Goal: Transaction & Acquisition: Purchase product/service

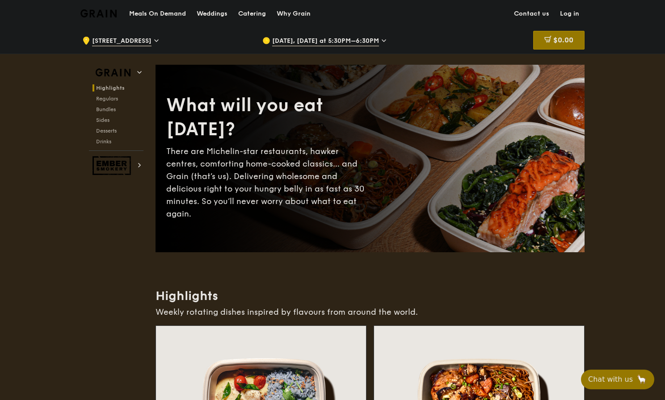
click at [566, 16] on link "Log in" at bounding box center [569, 13] width 30 height 27
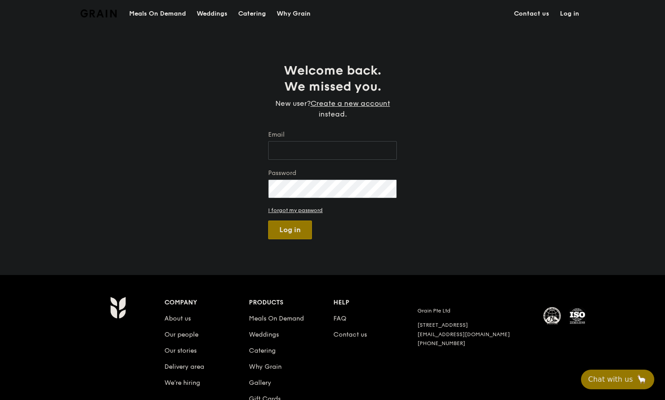
click at [312, 146] on input "Email" at bounding box center [332, 150] width 129 height 19
click at [329, 124] on div "Welcome back. We missed you. New user? Create a new account instead. Email Pass…" at bounding box center [332, 151] width 143 height 177
click at [326, 153] on input "Email" at bounding box center [332, 150] width 129 height 19
click at [207, 139] on div "Welcome back. We missed you. New user? Create a new account instead. Email Pass…" at bounding box center [332, 151] width 665 height 177
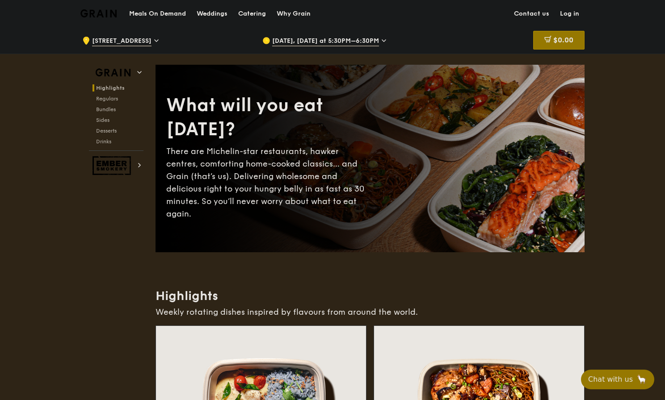
click at [282, 40] on span "[DATE], [DATE] at 5:30PM–6:30PM" at bounding box center [325, 42] width 107 height 10
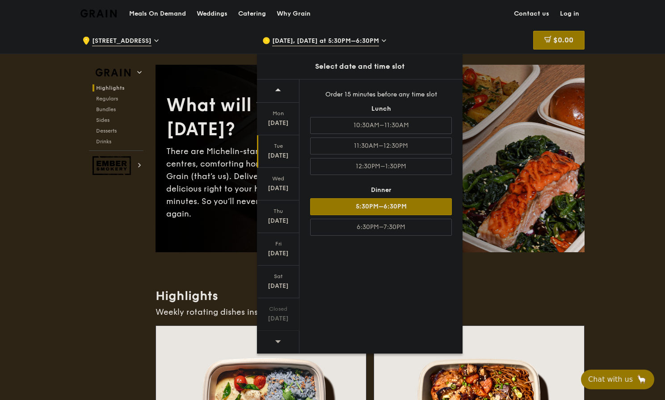
click at [371, 211] on div "5:30PM–6:30PM" at bounding box center [381, 206] width 142 height 17
click at [576, 46] on div "$0.00" at bounding box center [558, 40] width 51 height 19
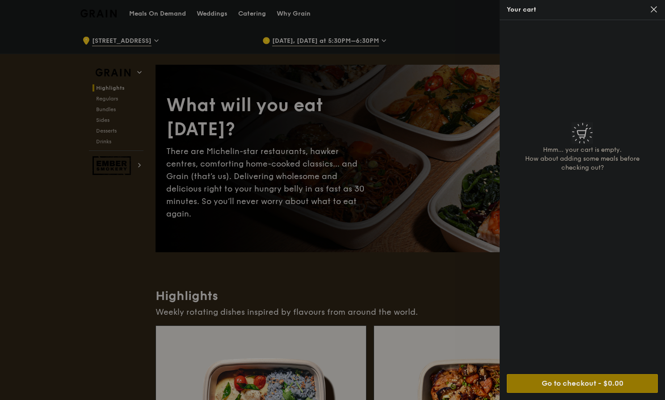
click at [477, 67] on div at bounding box center [332, 200] width 665 height 400
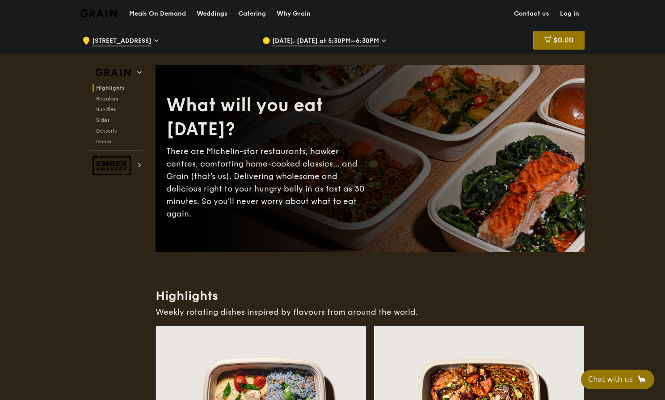
click at [126, 43] on span "[STREET_ADDRESS]" at bounding box center [121, 42] width 59 height 10
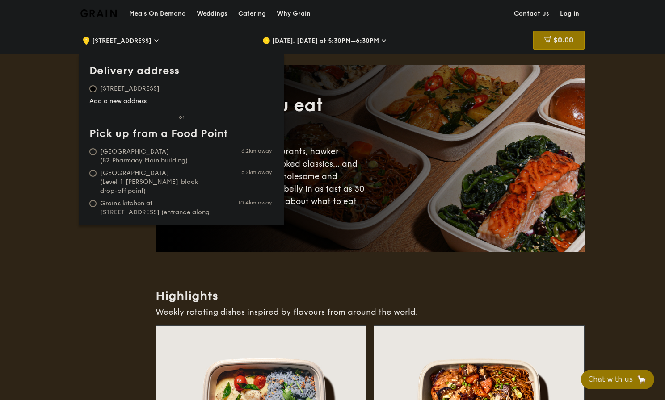
click at [92, 90] on input "1 Fusionopolis Way, 138632" at bounding box center [92, 88] width 7 height 7
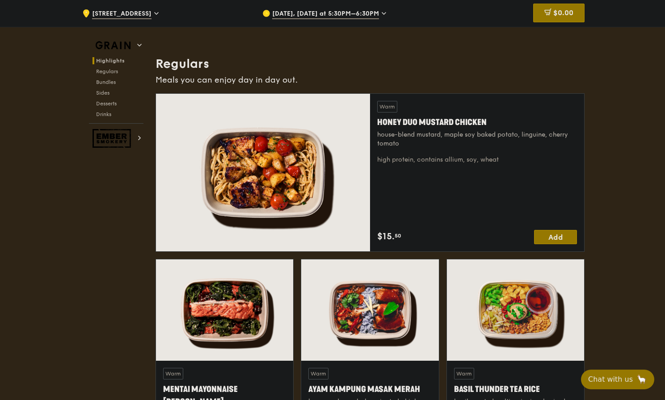
scroll to position [559, 0]
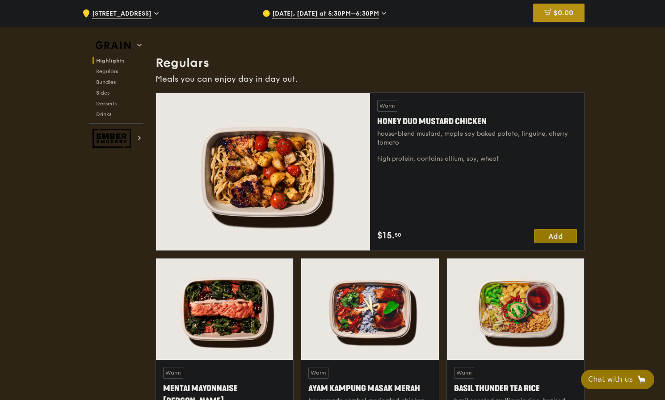
click at [566, 17] on span "$0.00" at bounding box center [563, 12] width 20 height 8
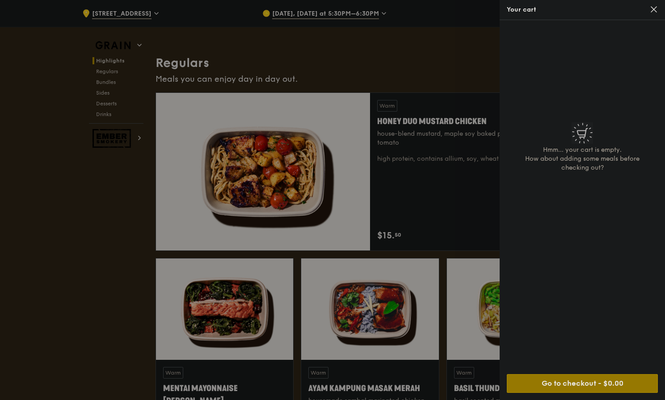
click at [430, 170] on div at bounding box center [332, 200] width 665 height 400
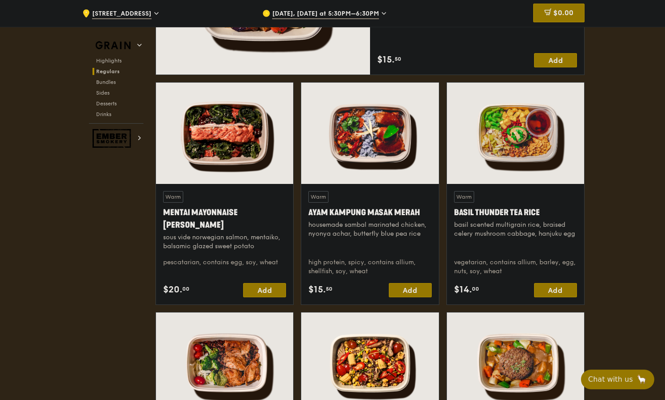
scroll to position [738, 0]
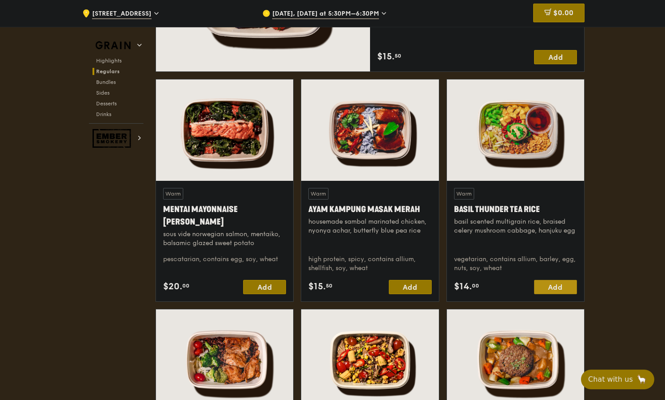
click at [547, 283] on div "Add" at bounding box center [555, 287] width 43 height 14
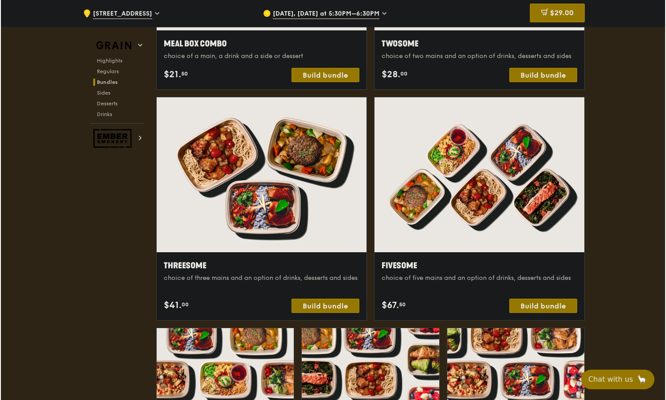
scroll to position [1491, 0]
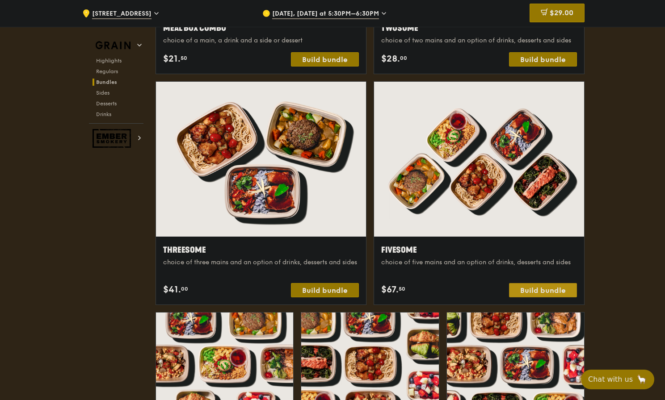
click at [561, 294] on div "Build bundle" at bounding box center [543, 290] width 68 height 14
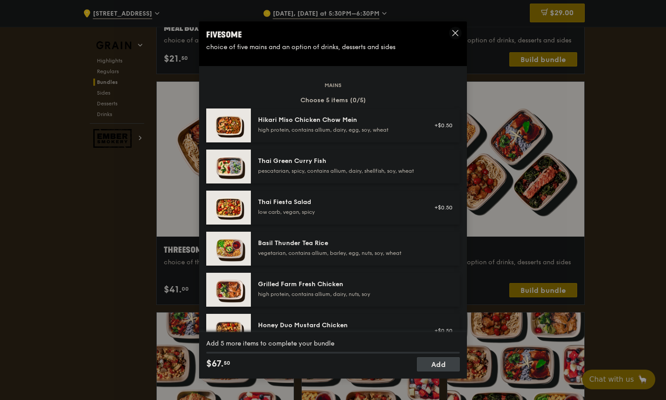
scroll to position [0, 0]
click at [568, 78] on div "Fivesome choice of five mains and an option of drinks, desserts and sides Mains…" at bounding box center [333, 200] width 666 height 400
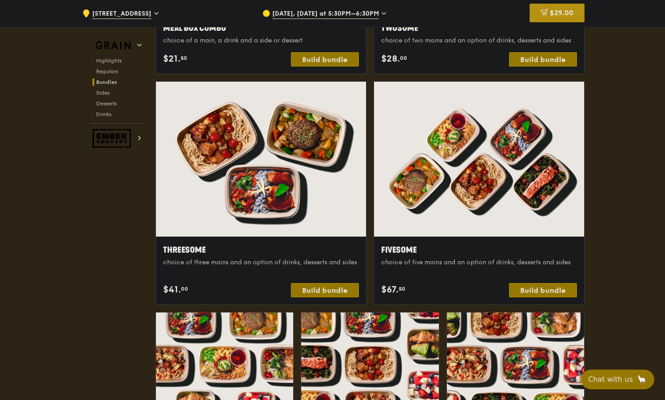
click at [573, 5] on div "$29.00" at bounding box center [556, 13] width 55 height 19
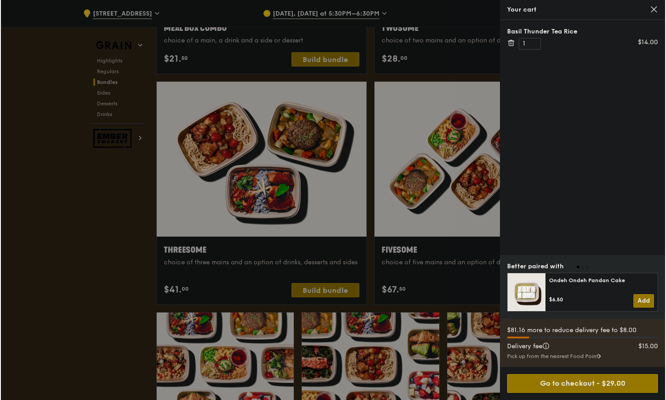
scroll to position [1491, 0]
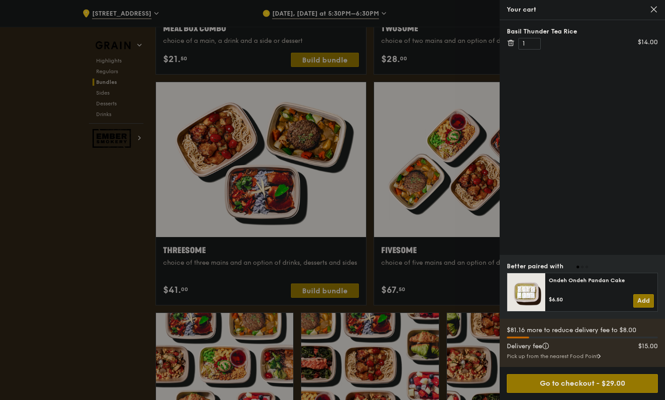
click at [510, 43] on icon at bounding box center [510, 43] width 8 height 8
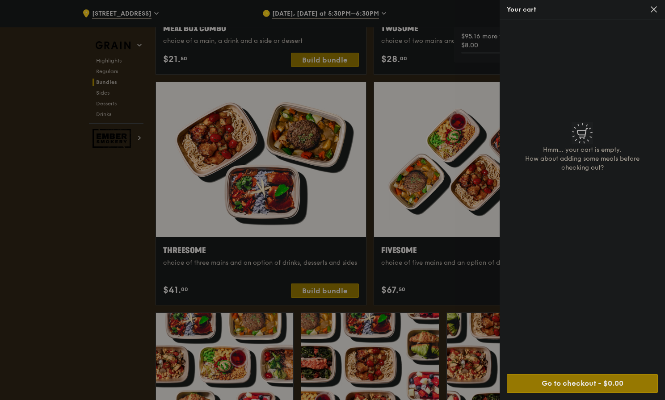
click at [465, 220] on div at bounding box center [332, 200] width 665 height 400
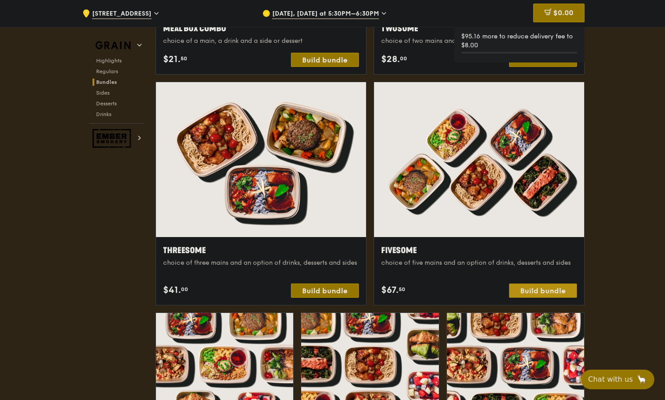
click at [524, 290] on div "Build bundle" at bounding box center [543, 291] width 68 height 14
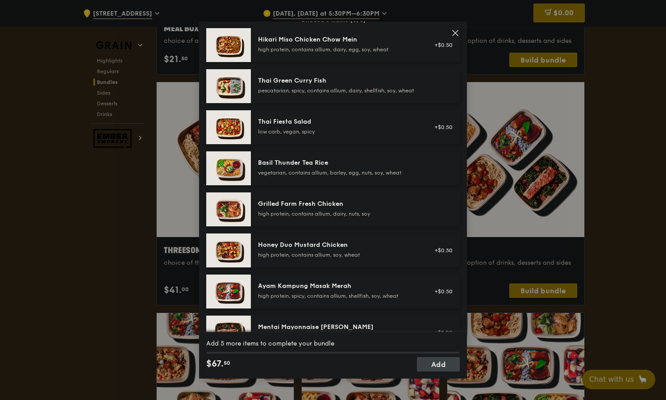
scroll to position [151, 0]
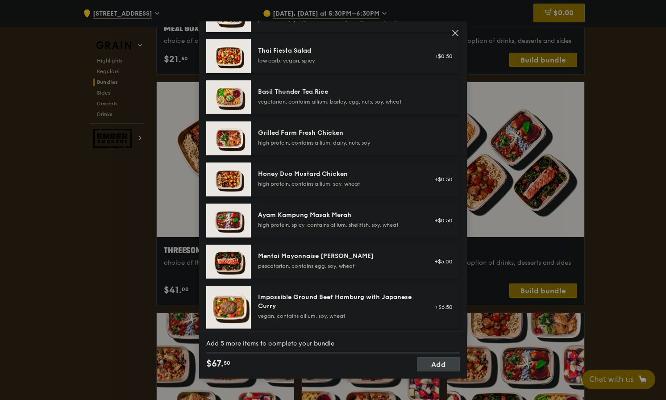
click at [327, 188] on div "high protein, contains allium, soy, wheat" at bounding box center [338, 183] width 160 height 7
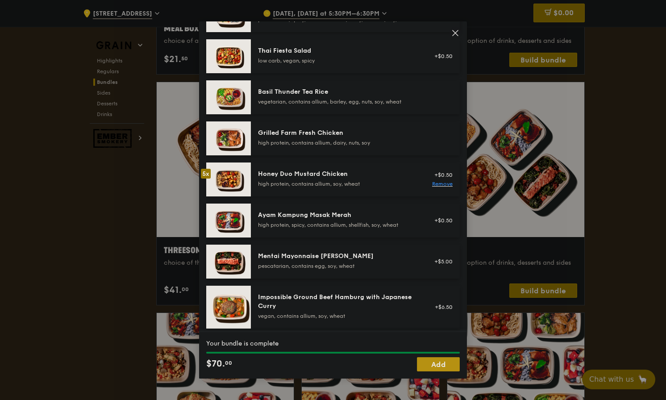
click at [441, 366] on link "Add" at bounding box center [438, 364] width 43 height 14
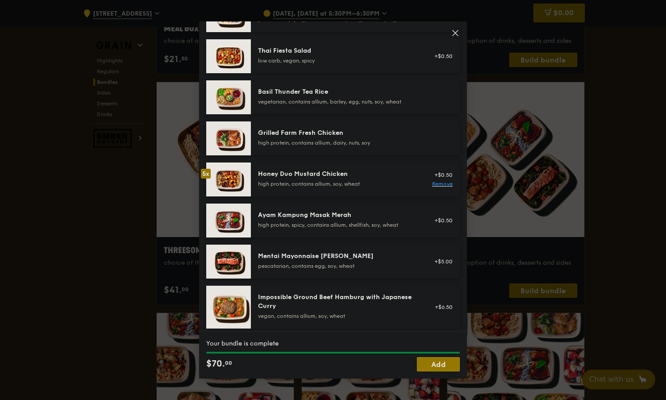
scroll to position [1491, 0]
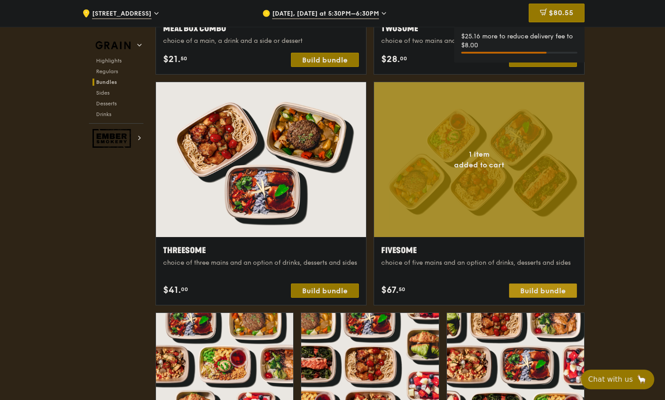
click at [534, 290] on div "Build bundle" at bounding box center [543, 291] width 68 height 14
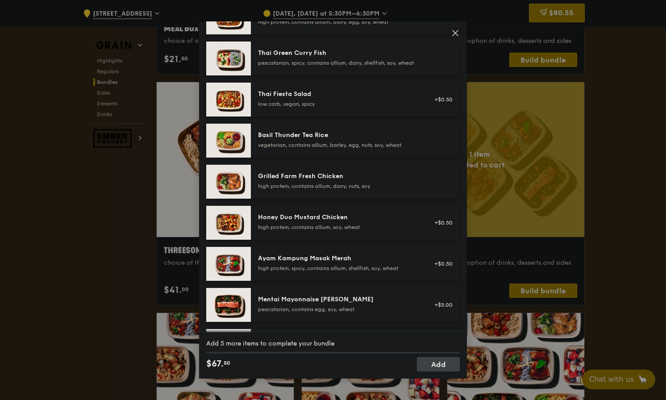
scroll to position [48, 0]
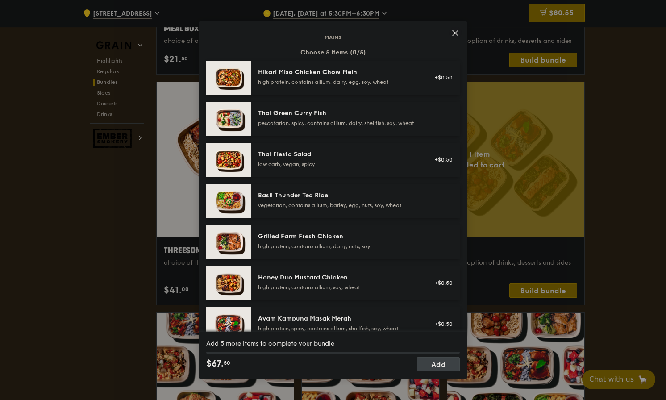
click at [360, 79] on div "high protein, contains allium, dairy, egg, soy, wheat" at bounding box center [338, 82] width 160 height 7
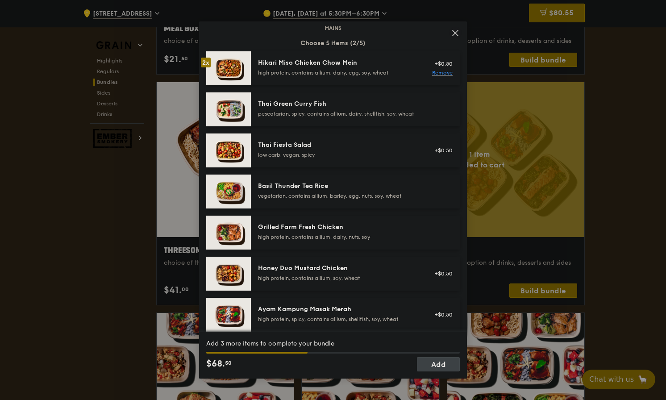
click at [365, 232] on div "Grilled Farm Fresh Chicken" at bounding box center [338, 227] width 160 height 9
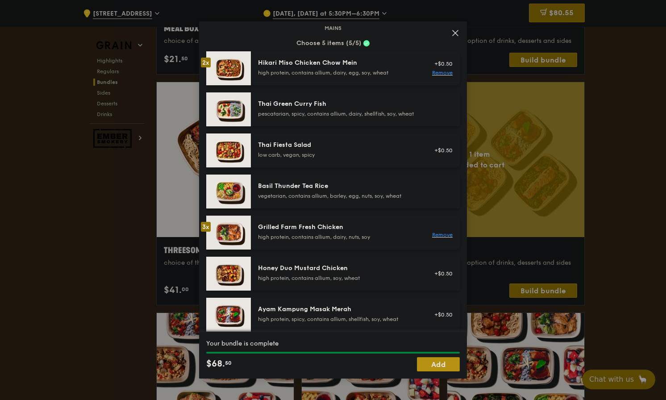
click at [437, 363] on link "Add" at bounding box center [438, 364] width 43 height 14
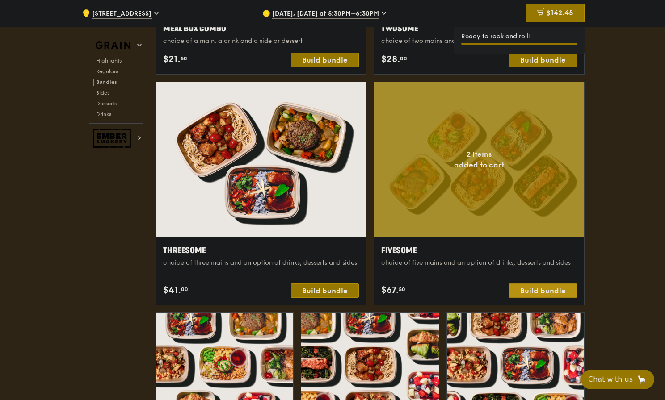
click at [567, 291] on div "Build bundle" at bounding box center [543, 291] width 68 height 14
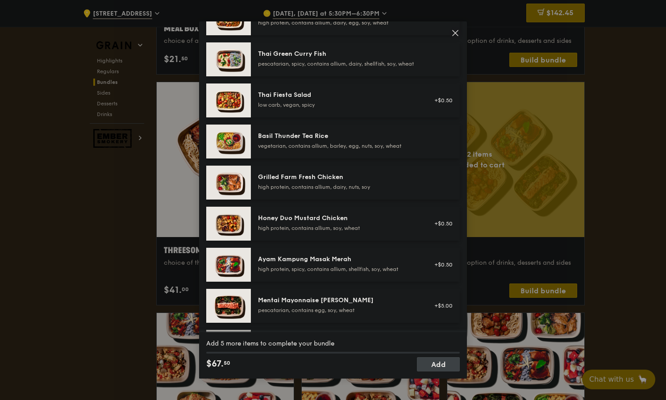
scroll to position [42, 0]
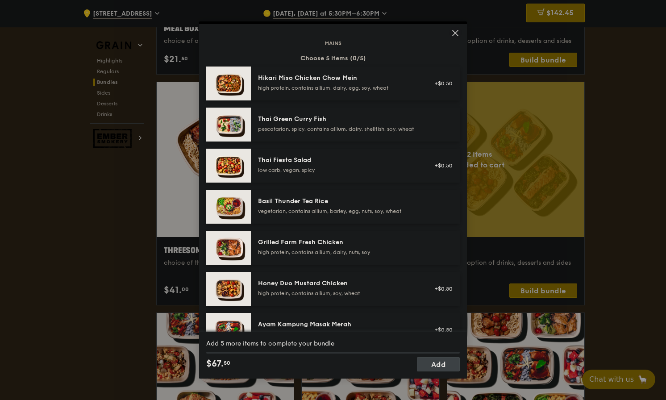
click at [363, 125] on div "pescatarian, spicy, contains allium, dairy, shellfish, soy, wheat" at bounding box center [338, 128] width 160 height 7
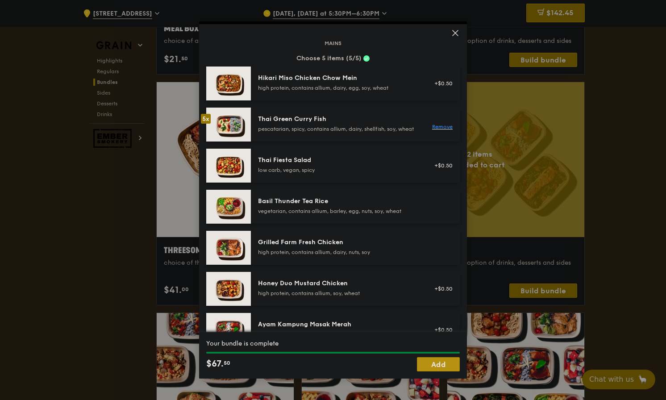
click at [441, 368] on link "Add" at bounding box center [438, 364] width 43 height 14
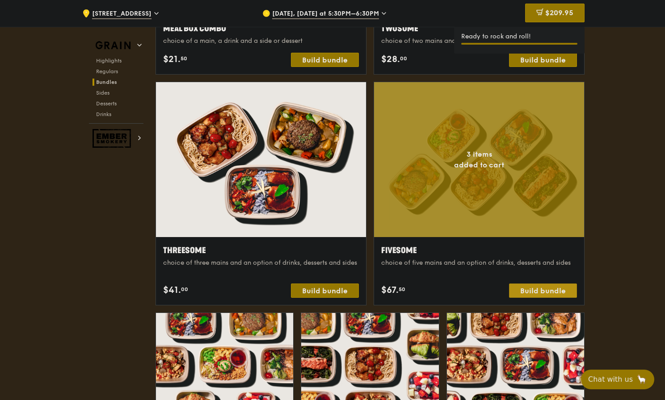
click at [540, 289] on div "Build bundle" at bounding box center [543, 291] width 68 height 14
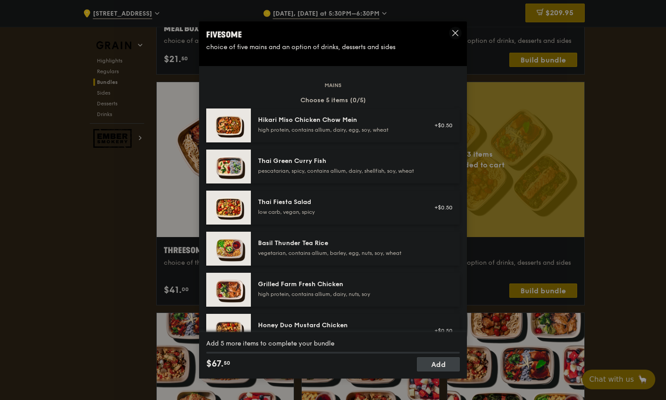
click at [403, 248] on div "Basil Thunder Tea Rice" at bounding box center [338, 243] width 160 height 9
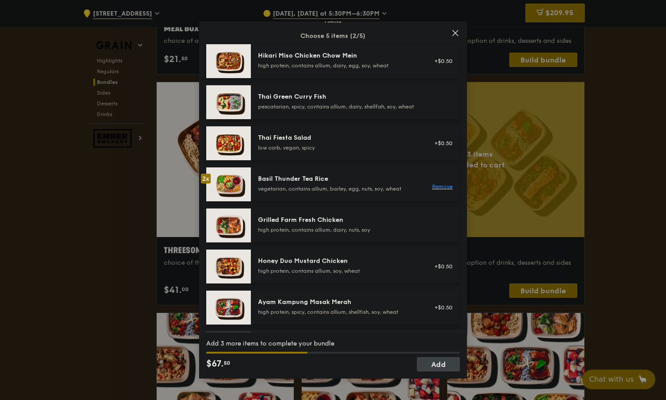
scroll to position [140, 0]
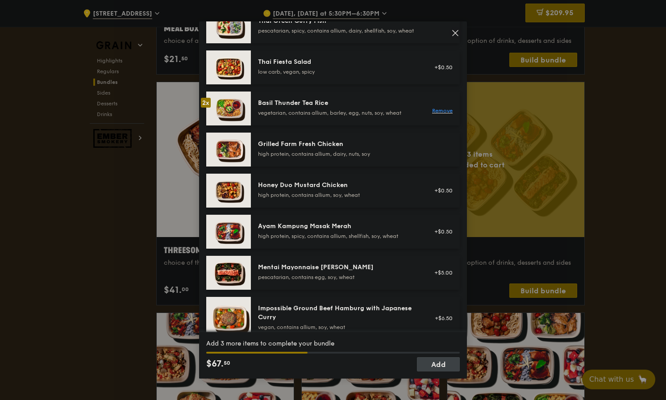
click at [382, 231] on div "Ayam Kampung Masak Merah" at bounding box center [338, 226] width 160 height 9
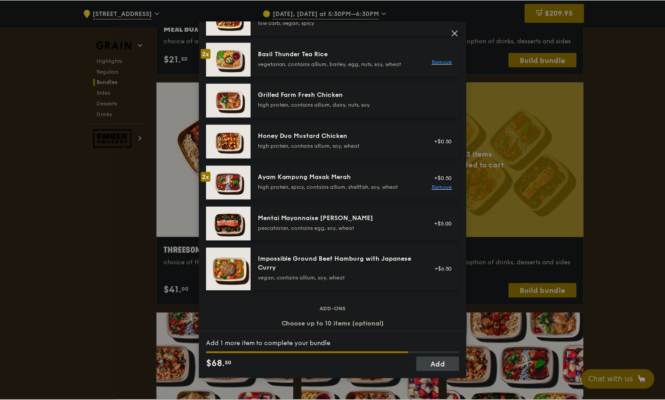
scroll to position [169, 0]
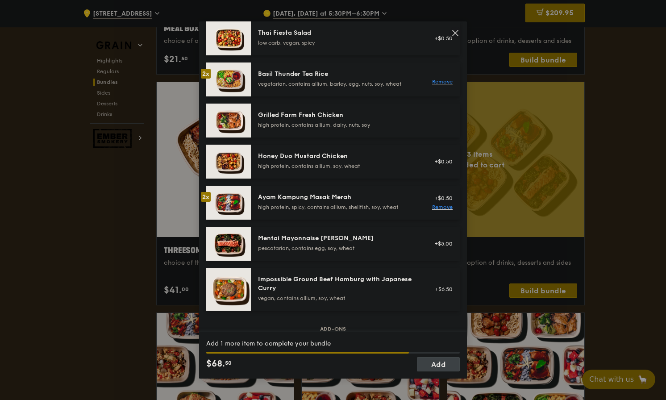
click at [327, 170] on div "high protein, contains allium, soy, wheat" at bounding box center [338, 166] width 160 height 7
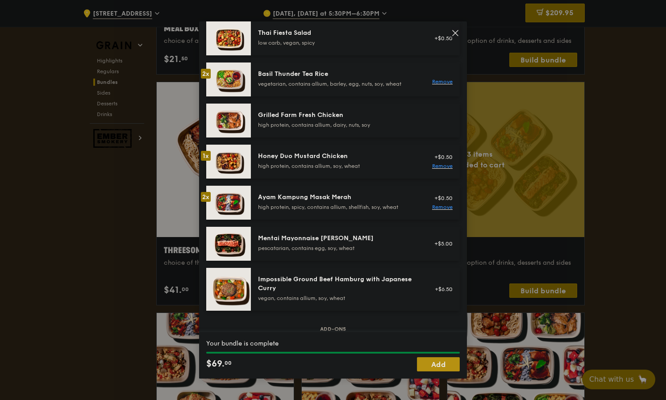
click at [441, 368] on link "Add" at bounding box center [438, 364] width 43 height 14
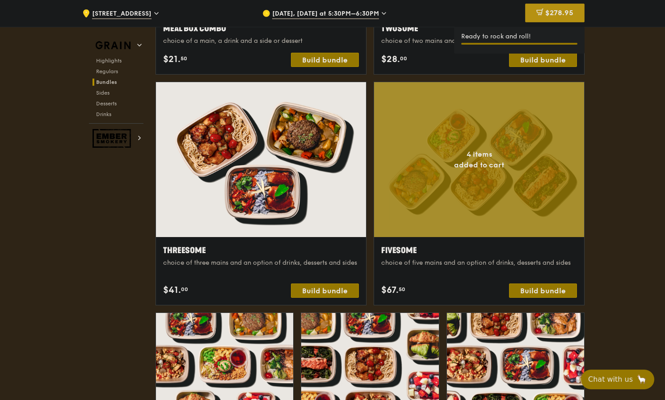
click at [581, 12] on div "$278.95" at bounding box center [554, 13] width 59 height 19
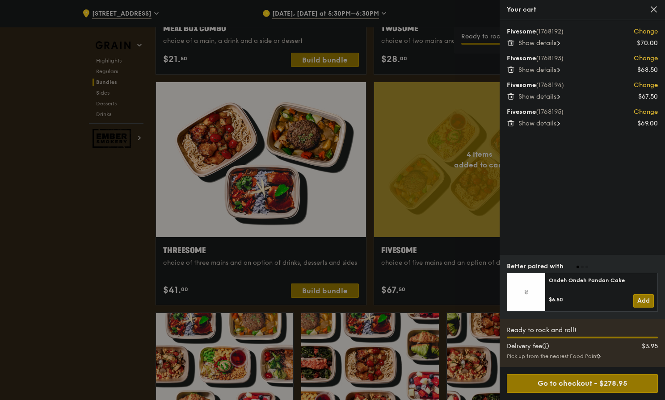
click at [455, 109] on div at bounding box center [332, 200] width 665 height 400
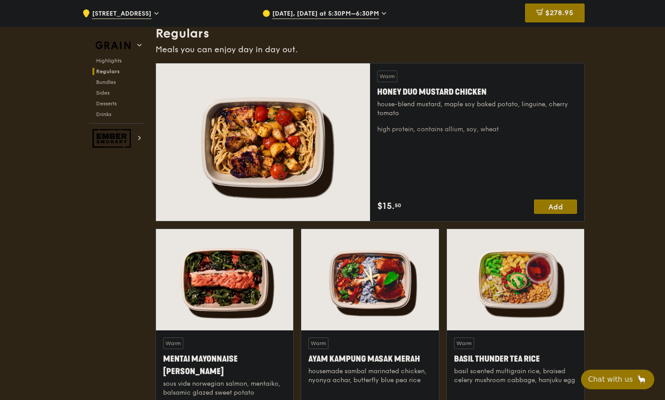
scroll to position [671, 0]
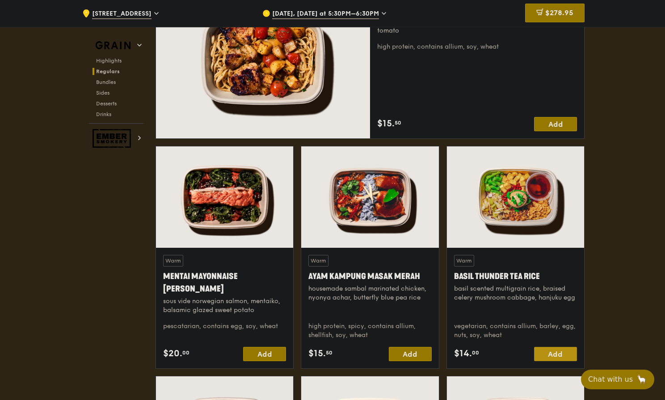
click at [546, 351] on div "Add" at bounding box center [555, 354] width 43 height 14
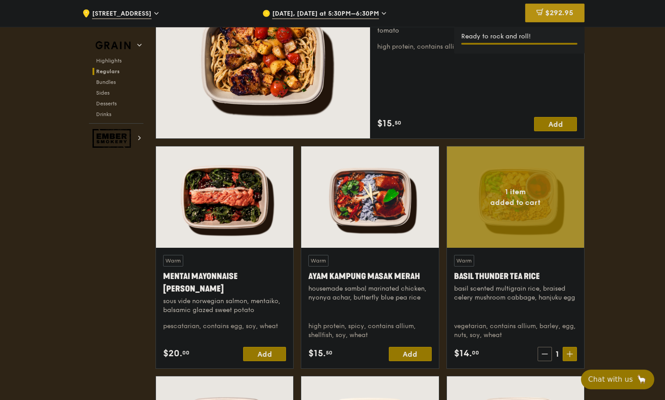
click at [564, 17] on span "$292.95" at bounding box center [559, 12] width 28 height 8
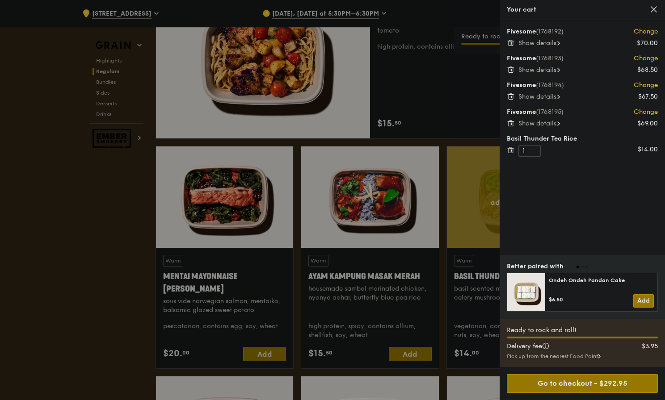
scroll to position [828, 0]
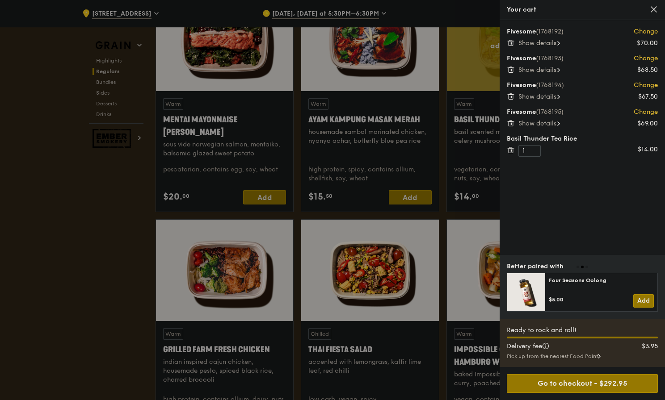
click at [548, 44] on span "Show details" at bounding box center [537, 43] width 38 height 8
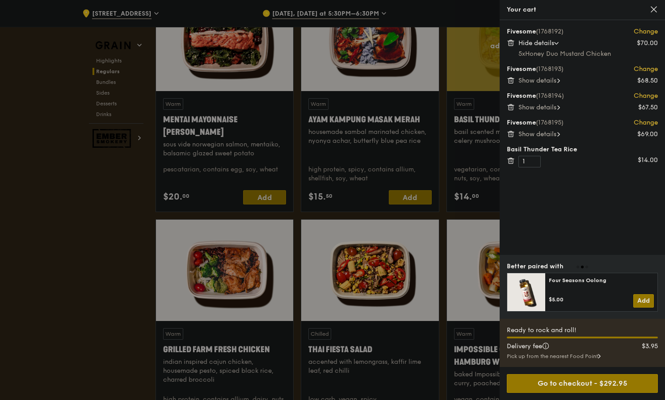
click at [551, 87] on div "Fivesome (1768192) Change $70.00 Hide details 5x Honey Duo Mustard Chicken Five…" at bounding box center [581, 137] width 165 height 235
click at [552, 84] on span "Show details" at bounding box center [537, 81] width 38 height 8
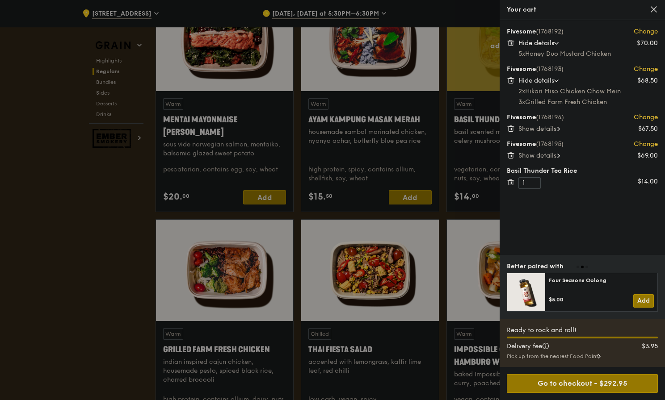
click at [555, 129] on span "Show details" at bounding box center [537, 129] width 38 height 8
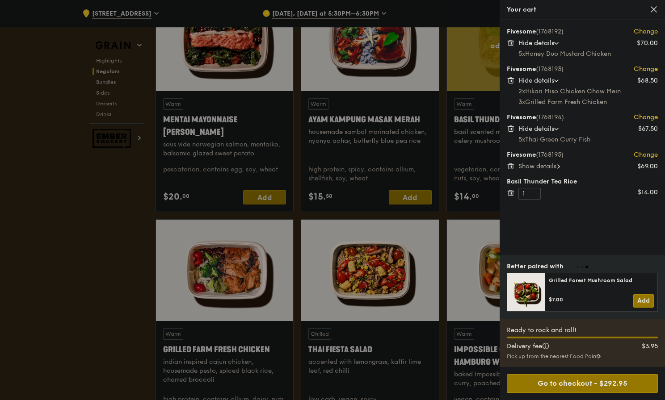
click at [559, 167] on icon at bounding box center [558, 166] width 3 height 4
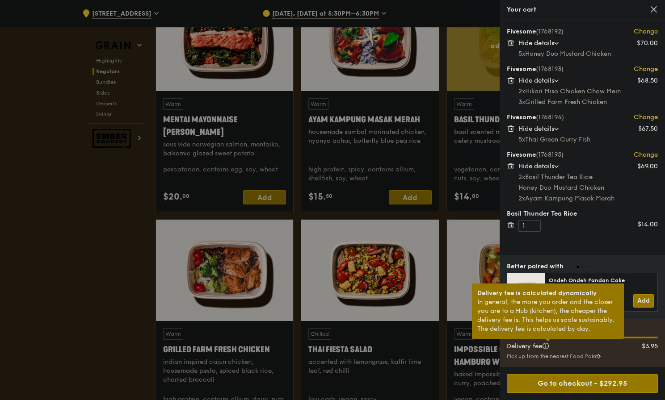
click at [550, 341] on div at bounding box center [547, 340] width 4 height 2
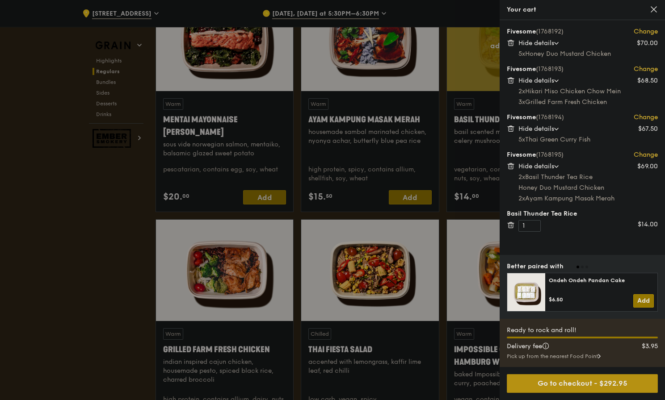
click at [618, 390] on div "Go to checkout - $292.95" at bounding box center [581, 383] width 151 height 19
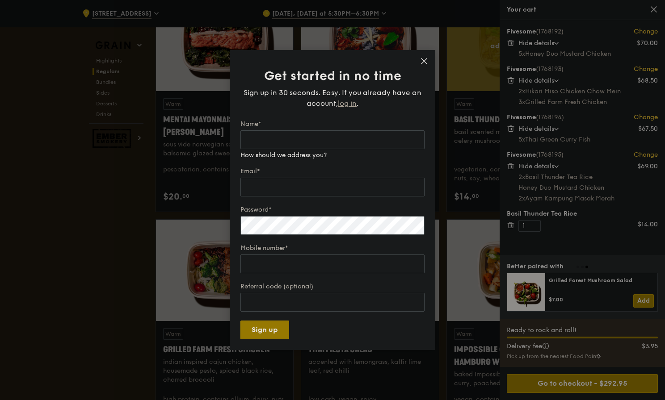
click at [347, 107] on span "log in" at bounding box center [347, 103] width 19 height 11
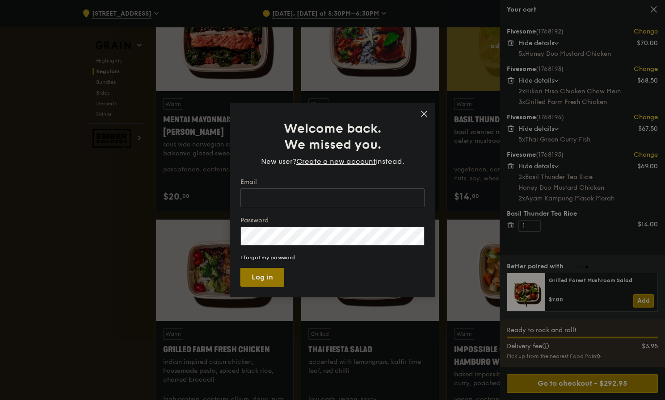
click at [338, 204] on input "Email" at bounding box center [332, 197] width 184 height 19
type input "[EMAIL_ADDRESS][DOMAIN_NAME]"
click at [240, 268] on button "Log in" at bounding box center [262, 277] width 44 height 19
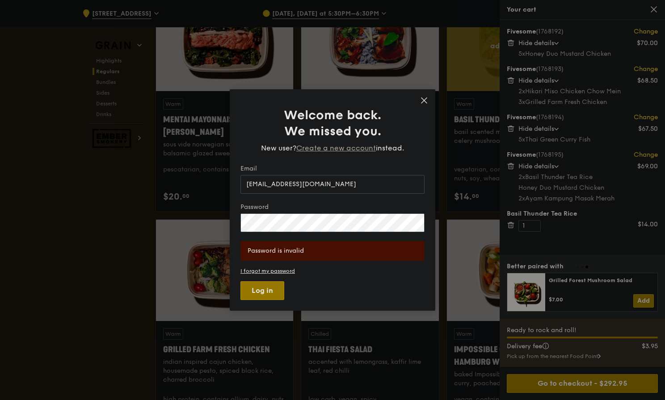
click at [354, 148] on span "Create a new account" at bounding box center [335, 148] width 79 height 11
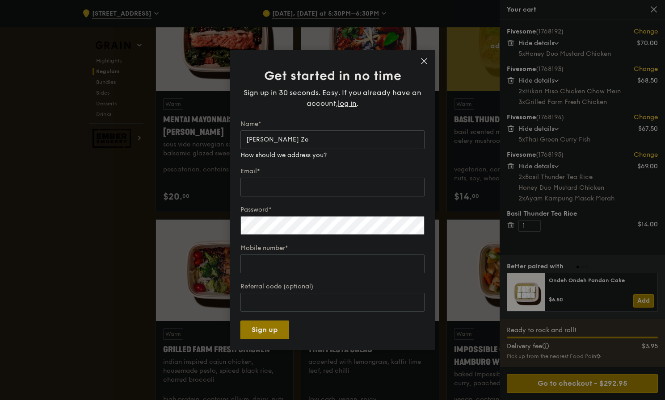
type input "Tang Leng Ze"
type input "[EMAIL_ADDRESS][DOMAIN_NAME]"
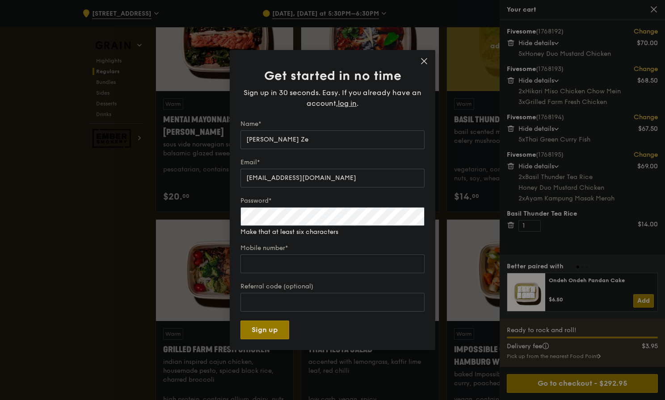
click at [349, 264] on div "Mobile number*" at bounding box center [332, 259] width 184 height 31
type input "8"
type input "97552309"
click at [240, 321] on button "Sign up" at bounding box center [264, 330] width 49 height 19
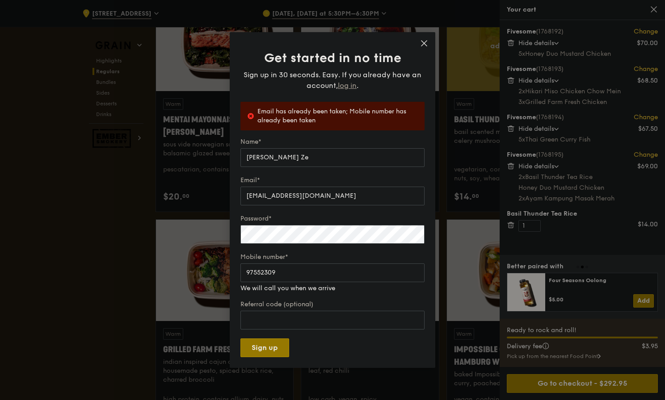
click at [355, 85] on span "log in" at bounding box center [347, 85] width 19 height 11
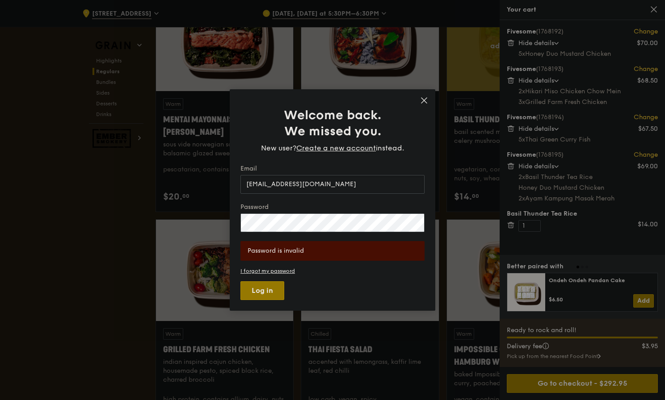
type input "[EMAIL_ADDRESS][DOMAIN_NAME]"
click at [240, 281] on button "Log in" at bounding box center [262, 290] width 44 height 19
click at [266, 271] on link "I forgot my password" at bounding box center [332, 271] width 184 height 6
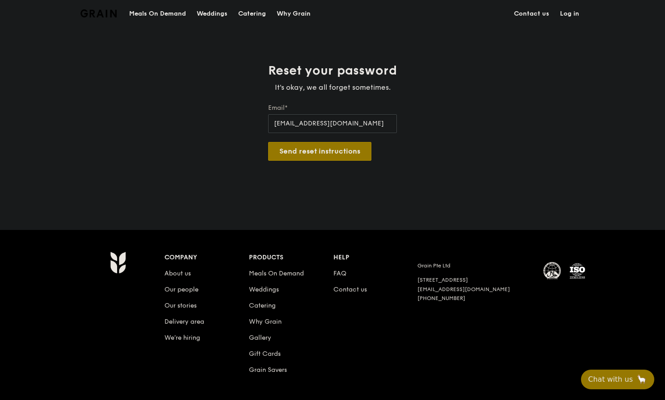
type input "[EMAIL_ADDRESS][DOMAIN_NAME]"
click at [268, 142] on button "Send reset instructions" at bounding box center [319, 151] width 103 height 19
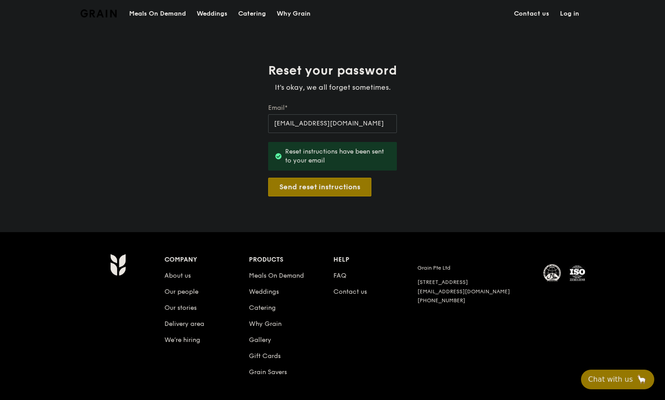
click at [84, 377] on div "Company About us Our people Our stories Delivery area We’re hiring Products Mea…" at bounding box center [332, 312] width 514 height 160
click at [565, 149] on div "Reset your password It's okay, we all forget sometimes. Email* tang_leng_ze@a-s…" at bounding box center [332, 130] width 665 height 134
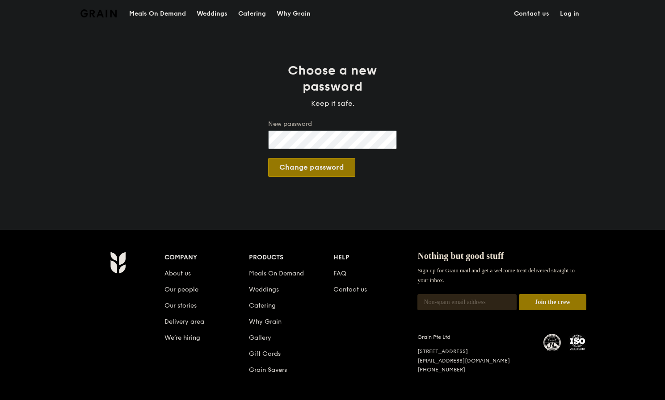
click at [268, 158] on button "Change password" at bounding box center [311, 167] width 87 height 19
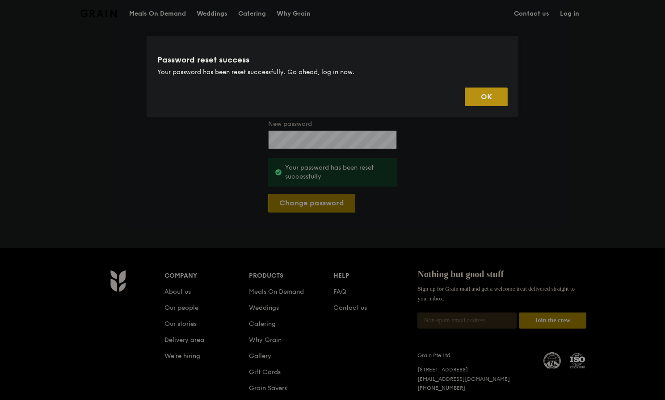
click at [489, 96] on button "OK" at bounding box center [485, 97] width 43 height 19
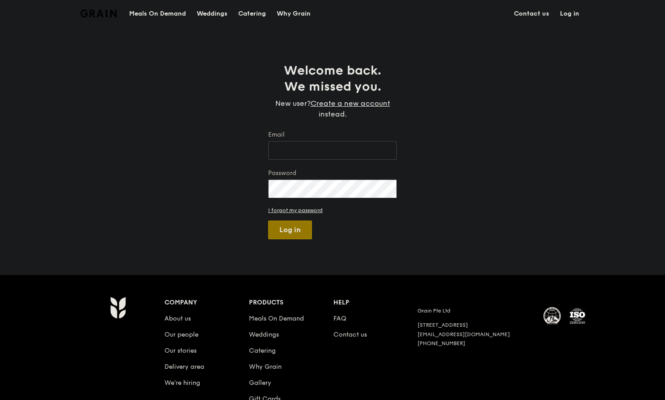
click at [344, 143] on input "Email" at bounding box center [332, 150] width 129 height 19
type input "[EMAIL_ADDRESS][DOMAIN_NAME]"
click at [268, 221] on button "Log in" at bounding box center [290, 230] width 44 height 19
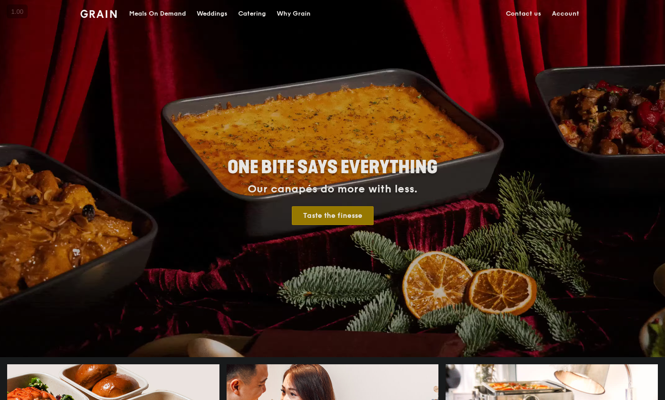
click at [157, 14] on div "Meals On Demand" at bounding box center [157, 13] width 57 height 27
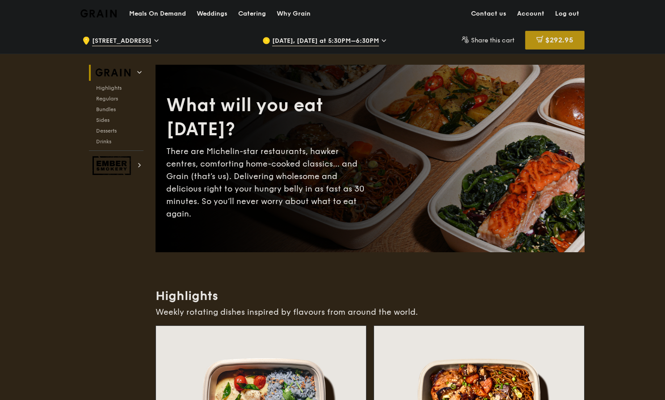
click at [570, 42] on span "$292.95" at bounding box center [559, 40] width 28 height 8
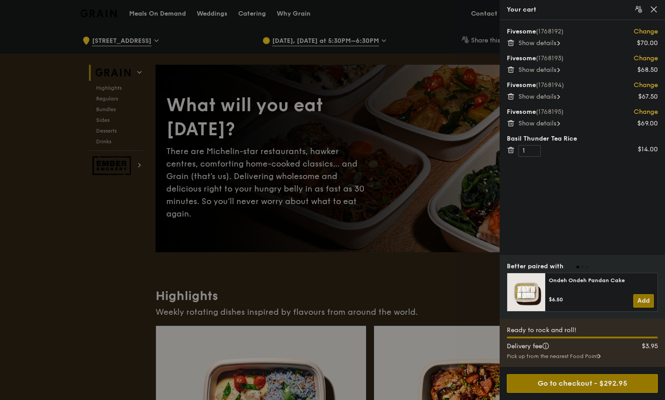
click at [539, 40] on span "Show details" at bounding box center [537, 43] width 38 height 8
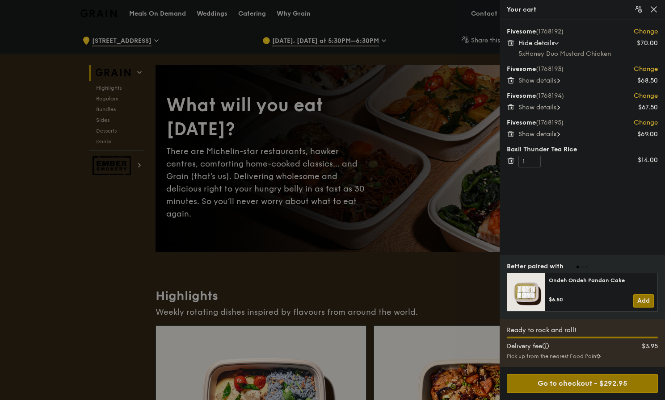
click at [541, 84] on div "Show details" at bounding box center [587, 80] width 139 height 9
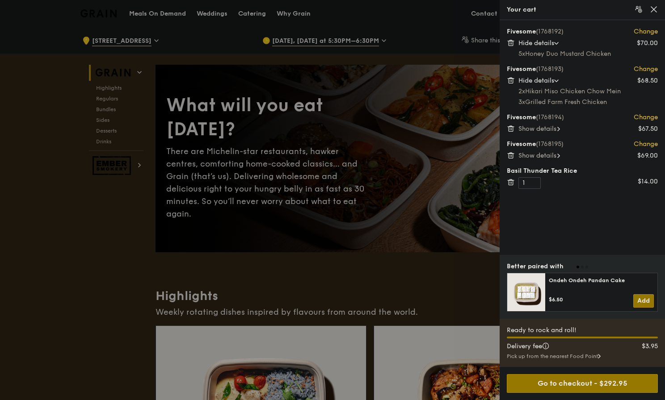
click at [549, 130] on span "Show details" at bounding box center [537, 129] width 38 height 8
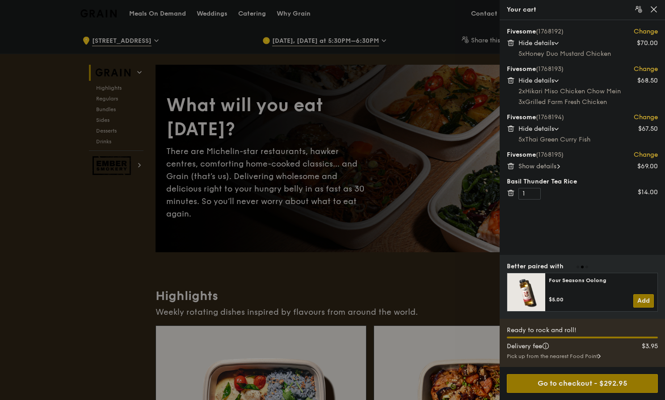
click at [550, 165] on span "Show details" at bounding box center [537, 167] width 38 height 8
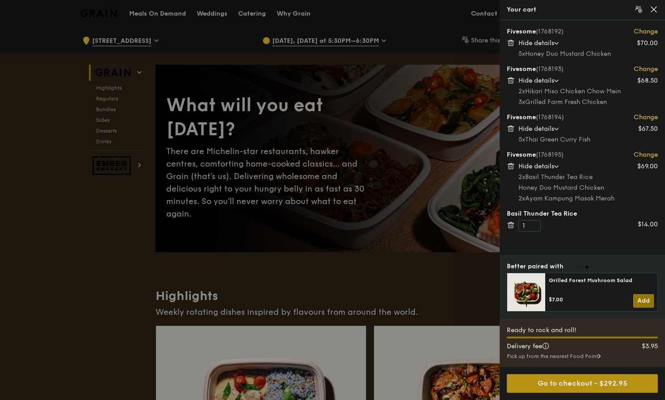
click at [589, 383] on div "Go to checkout - $292.95" at bounding box center [581, 383] width 151 height 19
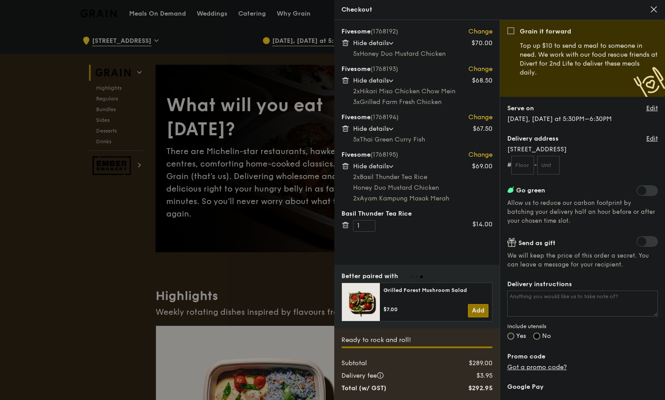
click at [577, 300] on textarea "Delivery instructions" at bounding box center [582, 304] width 151 height 26
type textarea "c"
type textarea "U"
type textarea "Call me at the lobby (the exact floor we are at may change)."
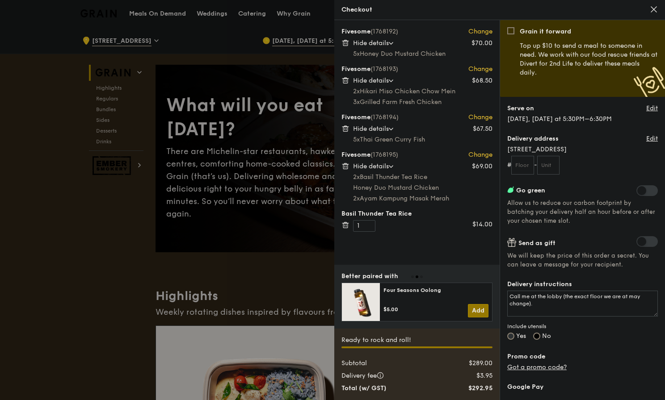
click at [512, 337] on input "Yes" at bounding box center [510, 336] width 7 height 7
radio input "true"
radio input "false"
click at [536, 309] on textarea "Call me at the lobby (the exact floor we are at may change)." at bounding box center [582, 304] width 151 height 26
click at [512, 335] on input "Yes" at bounding box center [510, 336] width 7 height 7
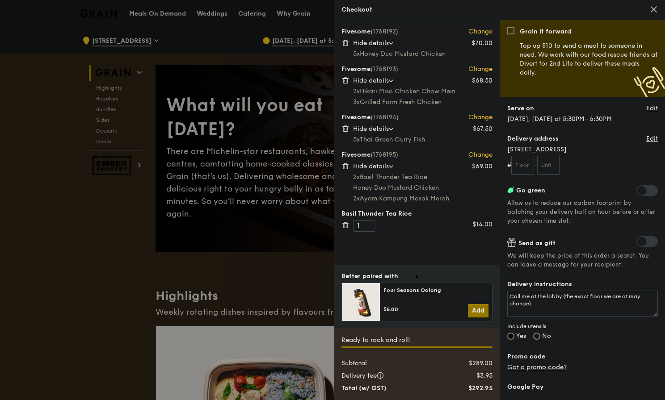
click at [535, 312] on textarea "Call me at the lobby (the exact floor we are at may change)." at bounding box center [582, 304] width 151 height 26
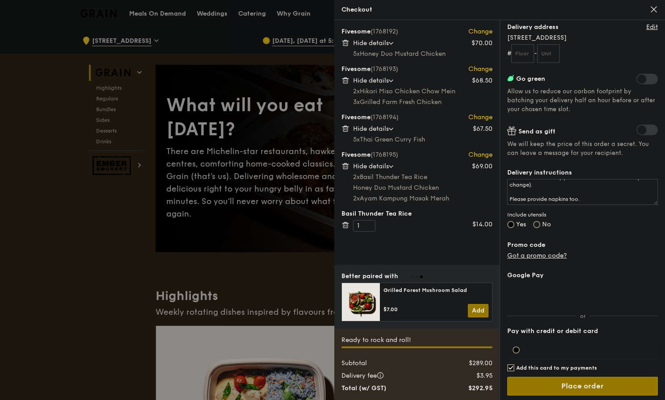
scroll to position [114, 0]
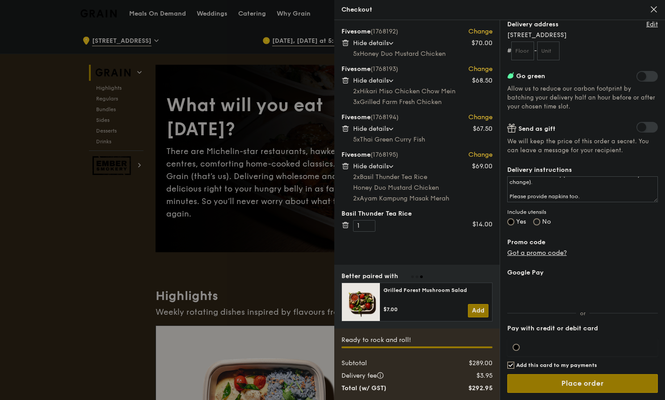
type textarea "Call me at the lobby (the exact floor we are at may change). Please provide nap…"
click at [514, 366] on input "Add this card to my payments" at bounding box center [510, 365] width 7 height 7
checkbox input "false"
click at [517, 351] on div at bounding box center [582, 348] width 151 height 18
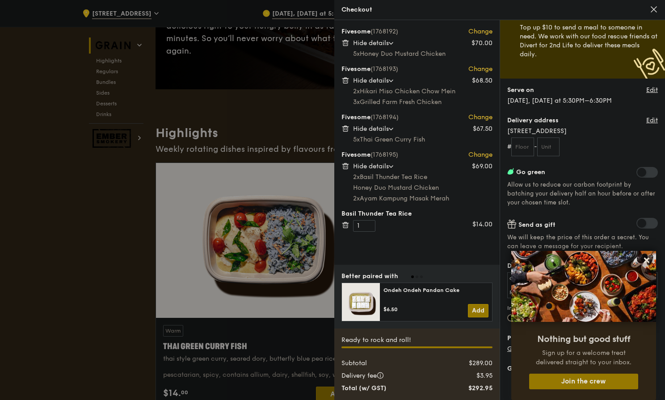
scroll to position [166, 0]
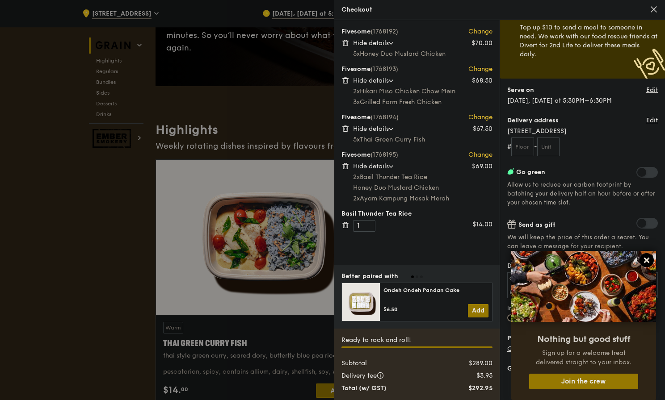
click at [645, 259] on icon at bounding box center [646, 260] width 5 height 5
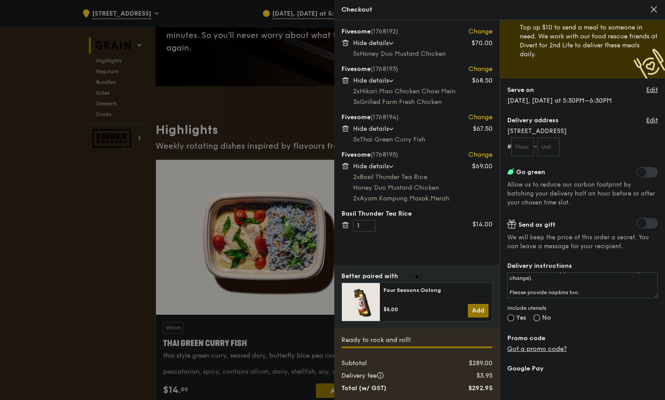
scroll to position [0, 0]
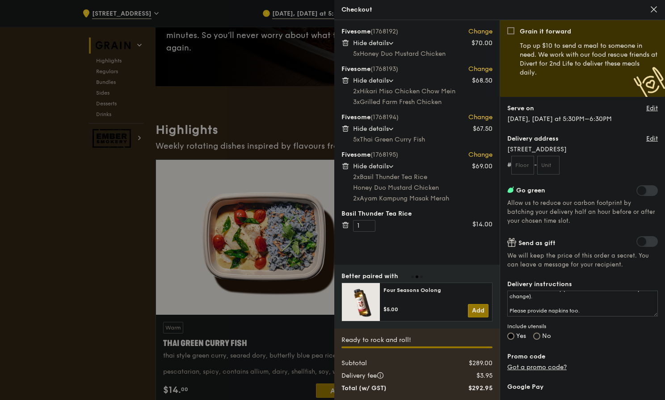
click at [601, 311] on textarea "Call me at the lobby (the exact floor we are at may change). Please provide nap…" at bounding box center [582, 304] width 151 height 26
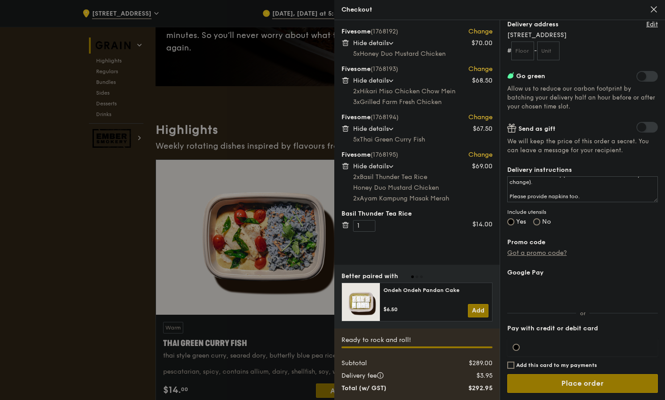
scroll to position [68, 0]
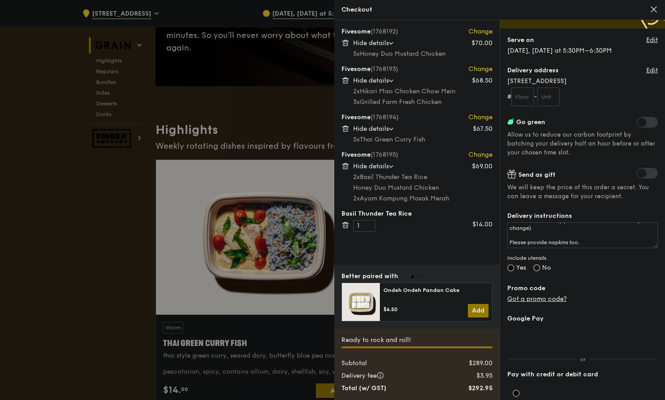
type textarea "Call me at the lobby (the exact floor we are at may change). Please provide nap…"
click at [529, 102] on input "text" at bounding box center [522, 97] width 23 height 19
type input "21"
click at [564, 96] on form "# 21 -" at bounding box center [582, 97] width 151 height 19
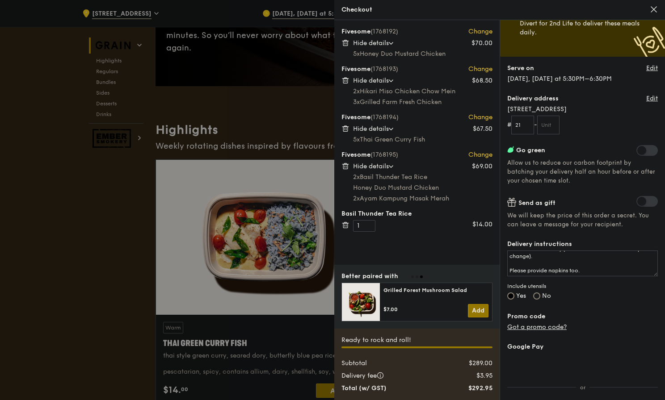
scroll to position [0, 0]
click at [511, 256] on textarea "Call me at the lobby (the exact floor we are at may change). Please provide nap…" at bounding box center [582, 264] width 151 height 26
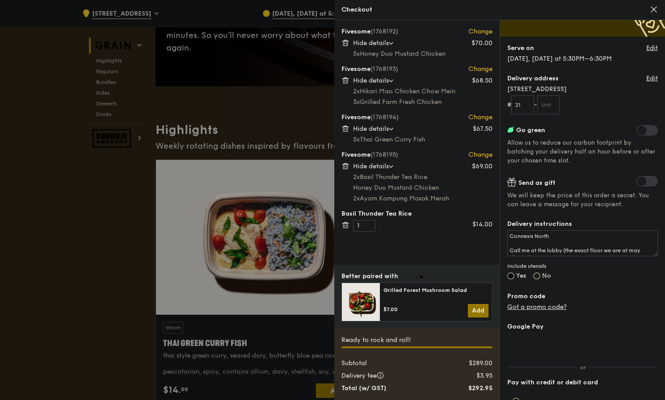
scroll to position [61, 0]
type textarea "Connexis North Call me at the lobby (the exact floor we are at may change). Ple…"
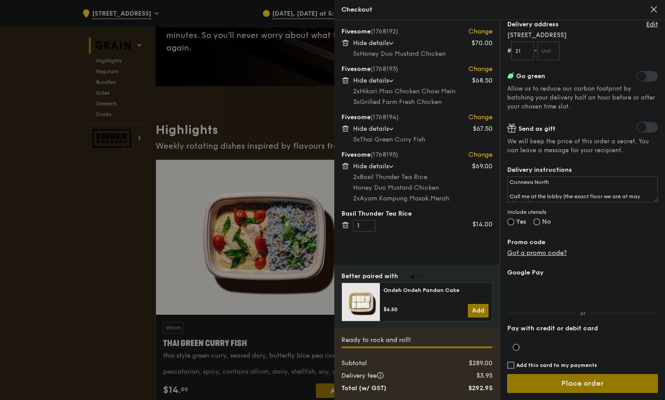
click at [519, 351] on div at bounding box center [582, 348] width 151 height 18
click at [518, 351] on div at bounding box center [582, 348] width 151 height 18
click at [563, 351] on div at bounding box center [582, 348] width 151 height 18
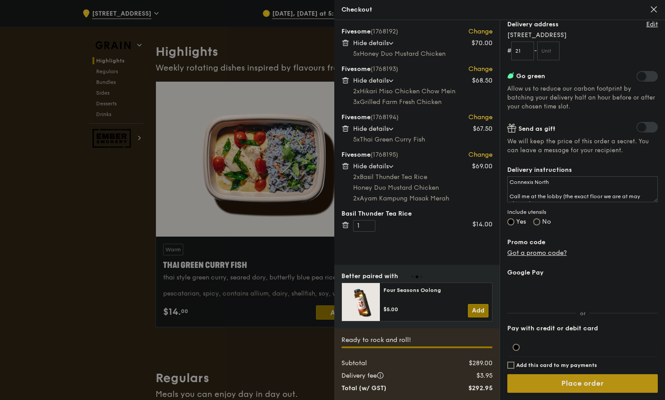
click at [606, 389] on input "Place order" at bounding box center [582, 383] width 151 height 19
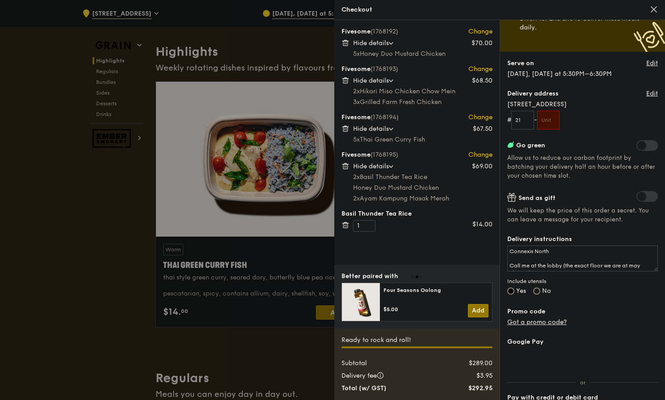
scroll to position [6, 0]
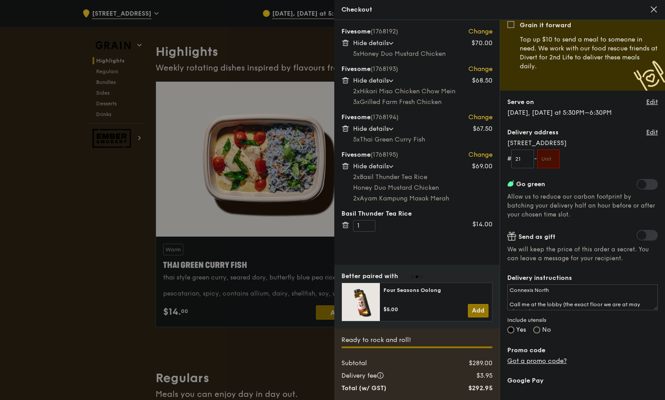
click at [555, 159] on input "text" at bounding box center [548, 159] width 23 height 19
click at [534, 158] on form "# 21 -" at bounding box center [582, 159] width 151 height 19
click at [525, 160] on input "21" at bounding box center [522, 159] width 23 height 19
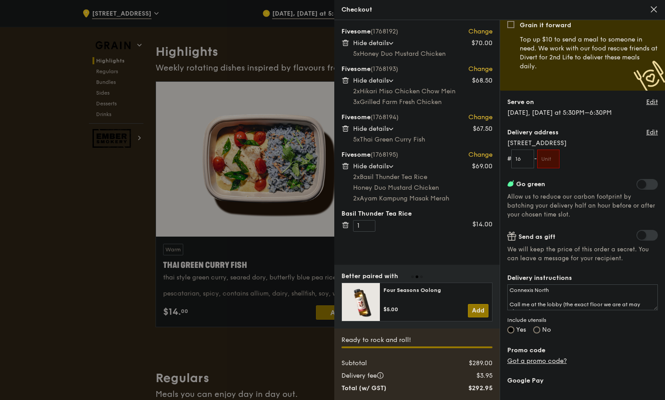
type input "16"
click at [560, 159] on input "text" at bounding box center [548, 159] width 23 height 19
type input "16"
click at [572, 292] on textarea "Connexis North Call me at the lobby (the exact floor we are at may change). Ple…" at bounding box center [582, 297] width 151 height 26
type textarea "Connexis [GEOGRAPHIC_DATA] Call me at the lobby (the exact floor we are at may …"
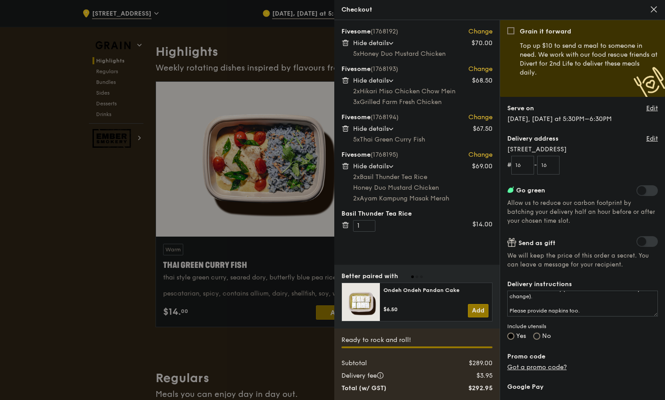
scroll to position [114, 0]
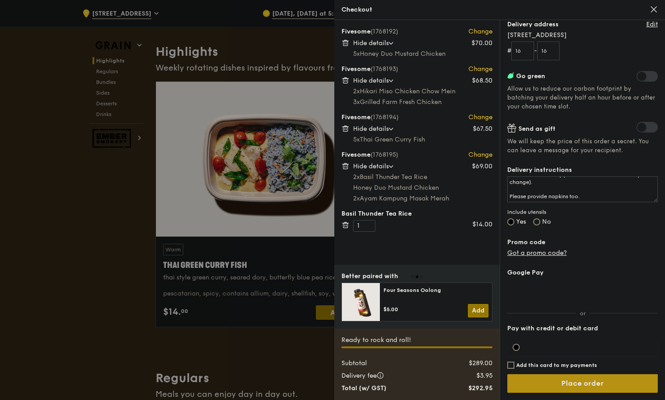
click at [584, 379] on input "Place order" at bounding box center [582, 383] width 151 height 19
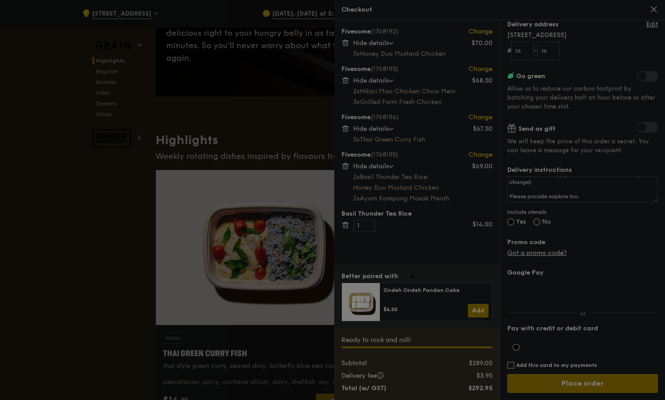
scroll to position [154, 0]
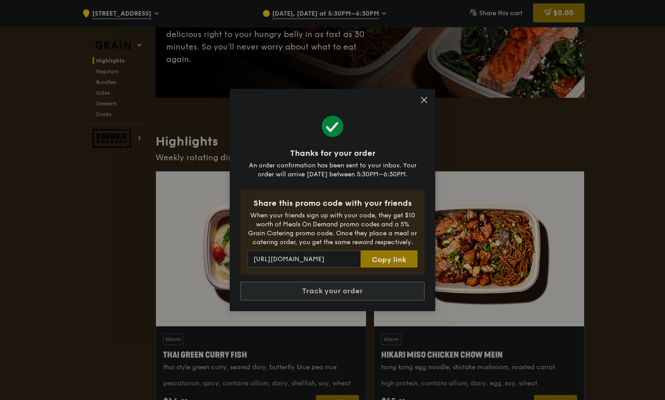
click at [400, 293] on link "Track your order" at bounding box center [332, 291] width 184 height 19
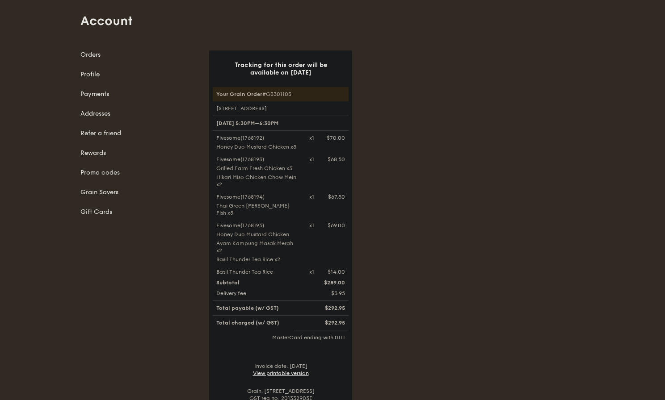
scroll to position [49, 0]
click at [285, 372] on link "View printable version" at bounding box center [281, 375] width 56 height 6
